Goal: Transaction & Acquisition: Obtain resource

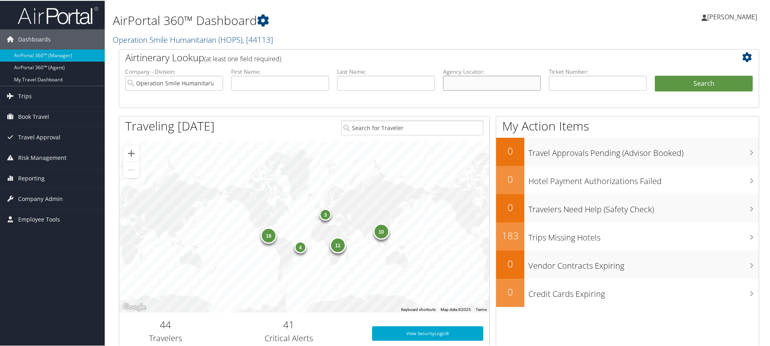
click at [477, 83] on input "text" at bounding box center [492, 82] width 98 height 15
paste input "DJQ8CH"
type input "DJQ8CH"
click at [712, 76] on button "Search" at bounding box center [704, 83] width 98 height 16
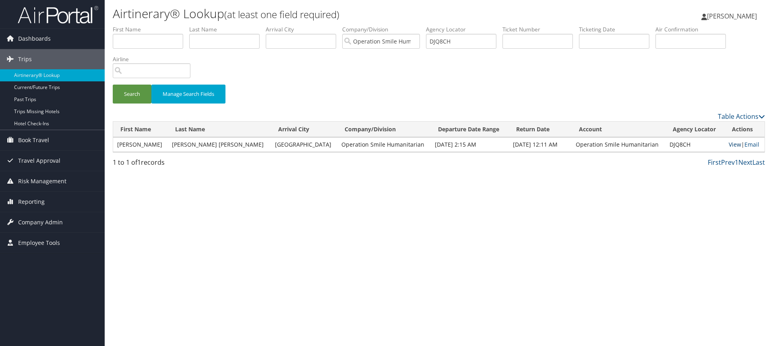
click at [731, 145] on link "View" at bounding box center [735, 144] width 12 height 8
click at [450, 41] on input "DJQ8CH" at bounding box center [461, 41] width 70 height 15
paste input "DLZ"
type input "DJQDLZ"
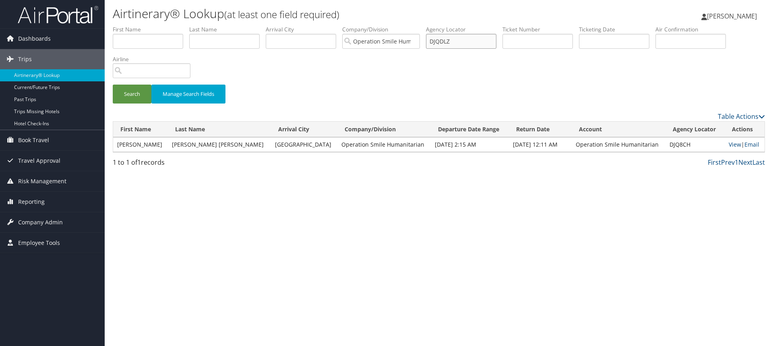
click at [113, 85] on button "Search" at bounding box center [132, 94] width 39 height 19
click at [732, 145] on link "View" at bounding box center [733, 144] width 12 height 8
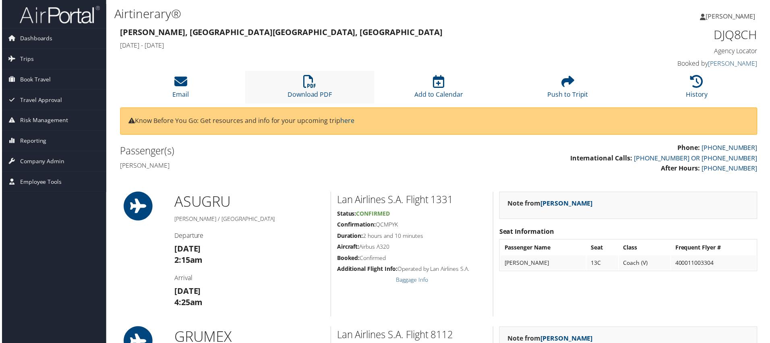
click at [321, 89] on li "Download PDF" at bounding box center [309, 87] width 130 height 33
click at [723, 283] on div "Note from Elisa Vaillancourt Seat Information Passenger Name Seat Class Frequen…" at bounding box center [629, 254] width 272 height 125
